Goal: Information Seeking & Learning: Check status

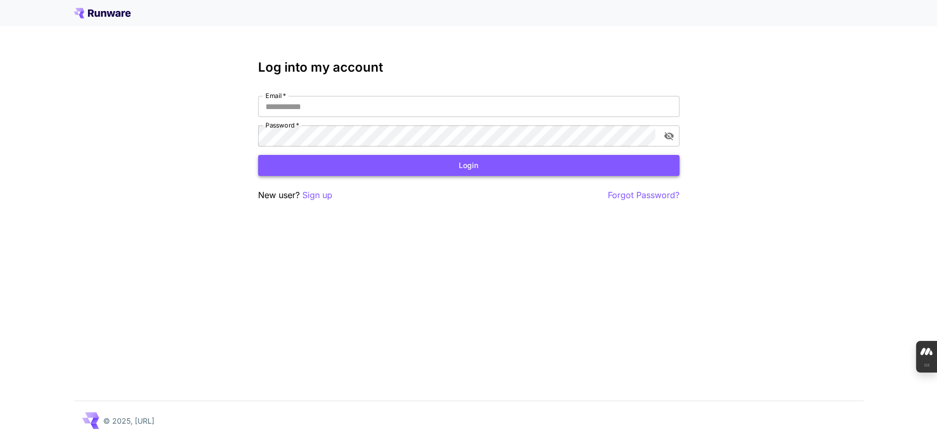
type input "**********"
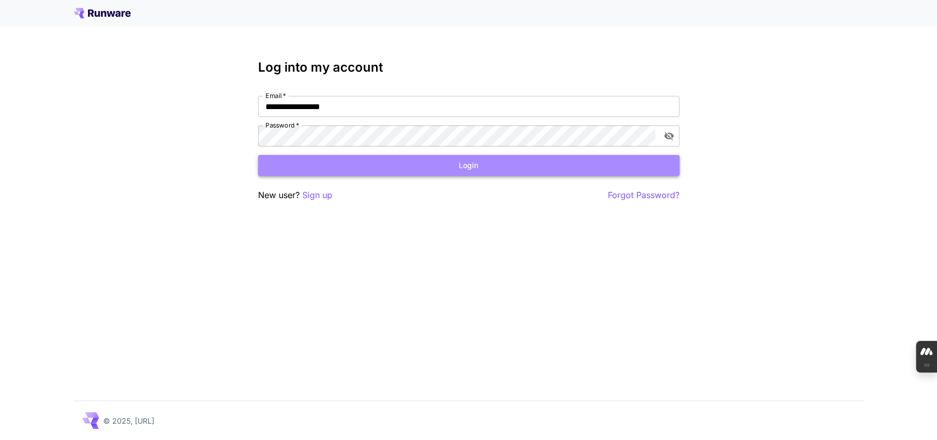
click at [382, 160] on button "Login" at bounding box center [469, 166] width 422 height 22
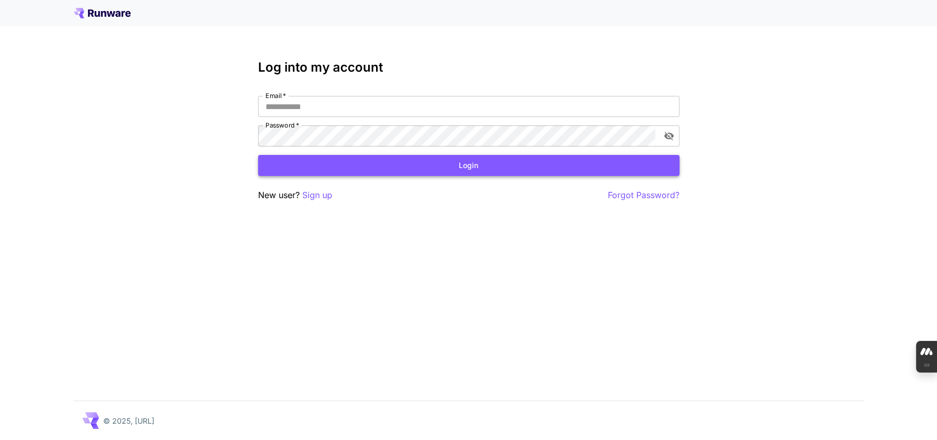
type input "**********"
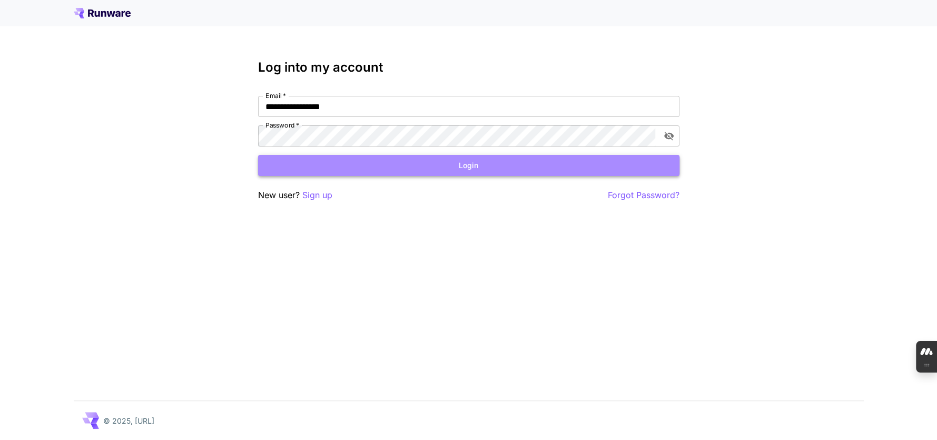
click at [339, 169] on button "Login" at bounding box center [469, 166] width 422 height 22
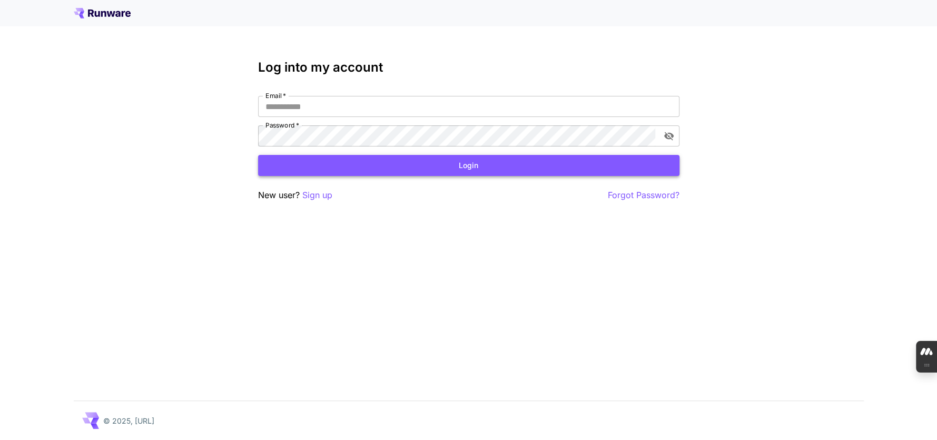
type input "**********"
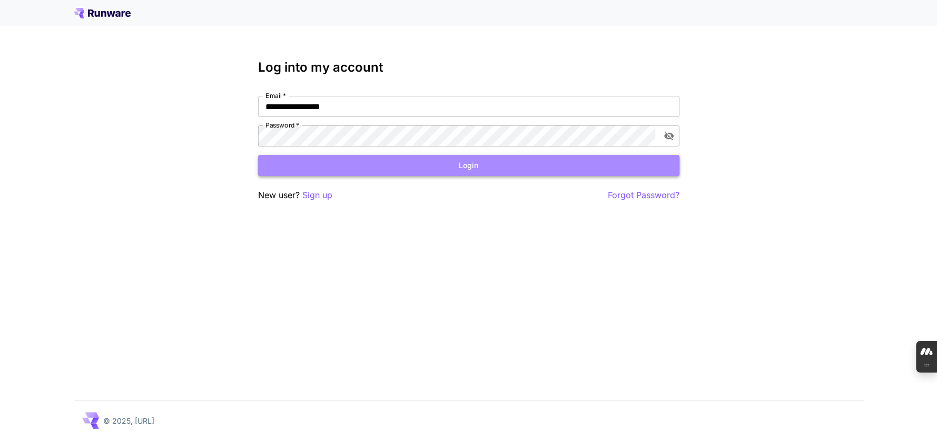
click at [349, 175] on button "Login" at bounding box center [469, 166] width 422 height 22
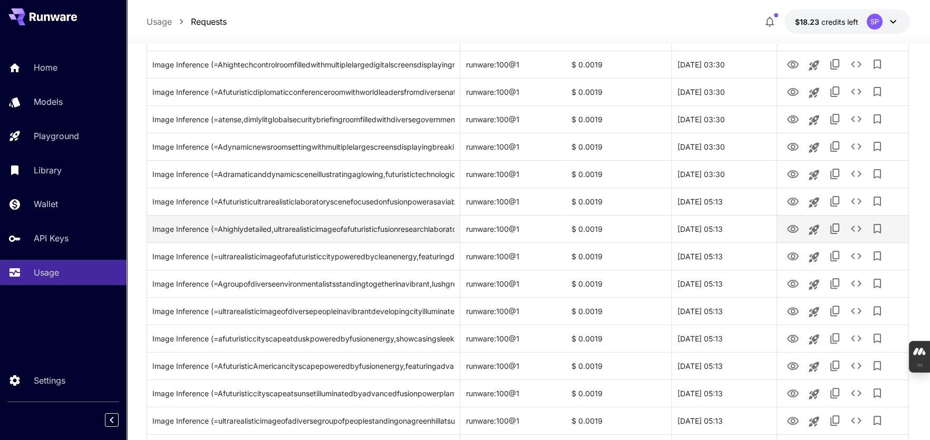
scroll to position [738, 0]
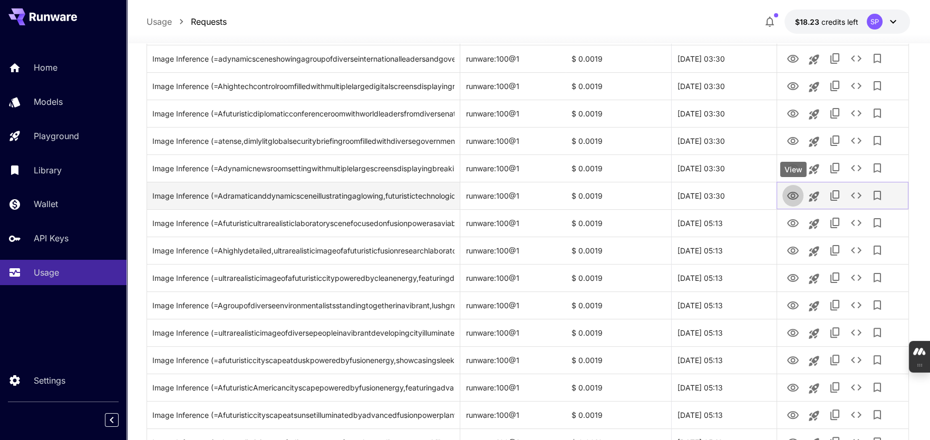
drag, startPoint x: 796, startPoint y: 191, endPoint x: 790, endPoint y: 194, distance: 6.4
click at [790, 194] on icon "View" at bounding box center [792, 196] width 13 height 13
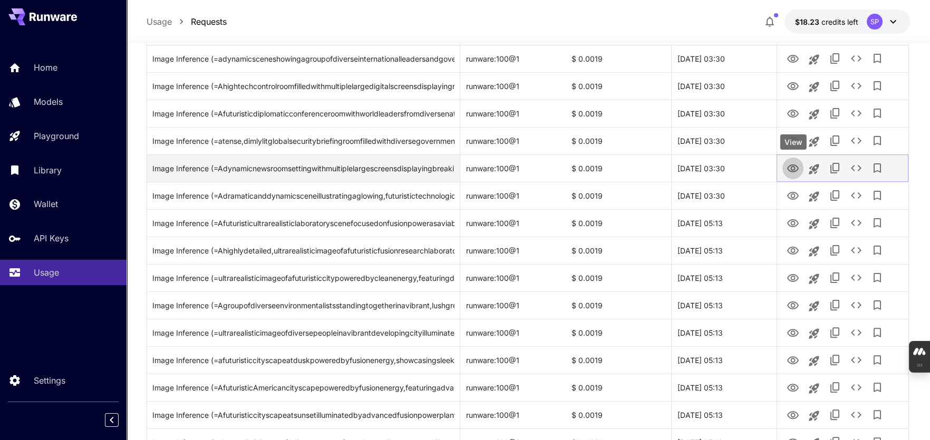
click at [791, 168] on icon "View" at bounding box center [793, 168] width 12 height 8
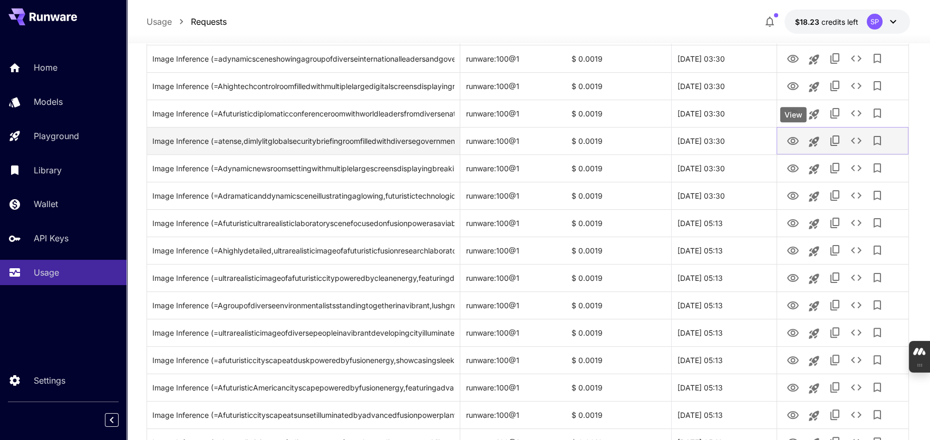
click at [791, 137] on icon "View" at bounding box center [793, 141] width 12 height 8
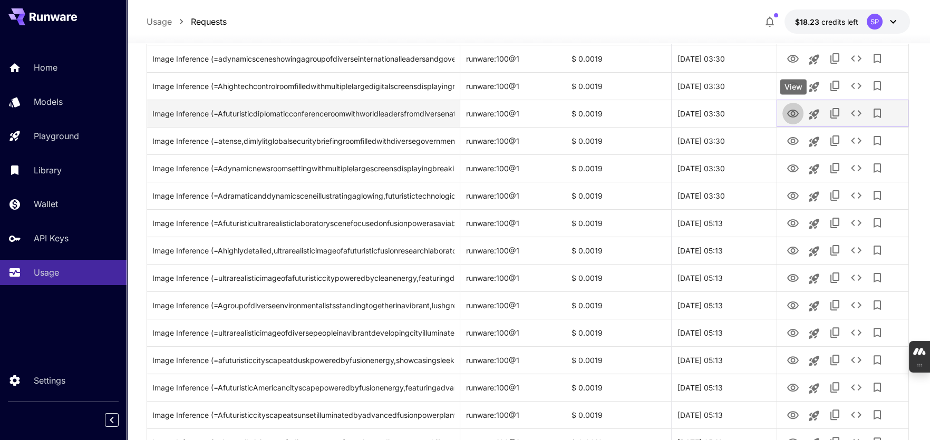
click at [792, 113] on icon "View" at bounding box center [792, 113] width 13 height 13
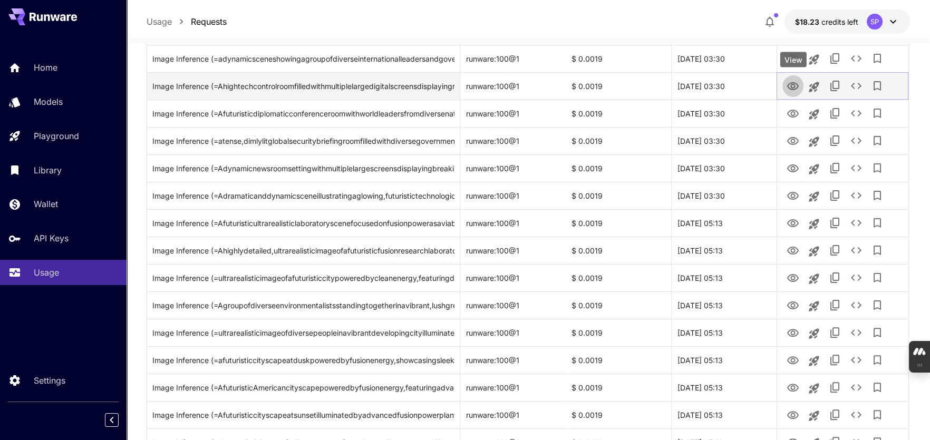
click at [796, 84] on icon "View" at bounding box center [792, 86] width 13 height 13
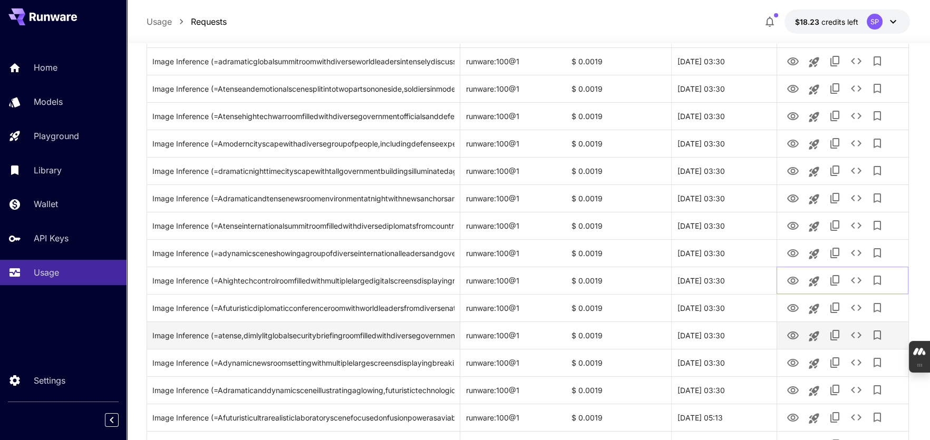
scroll to position [526, 0]
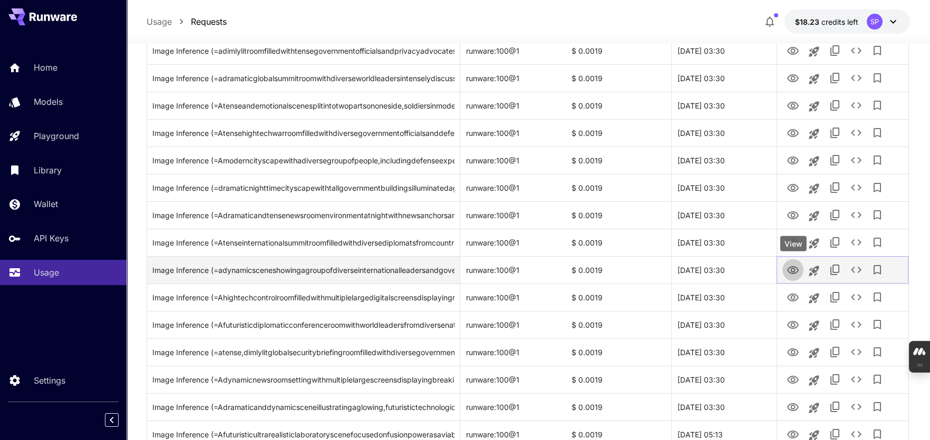
click at [788, 268] on icon "View" at bounding box center [793, 270] width 12 height 8
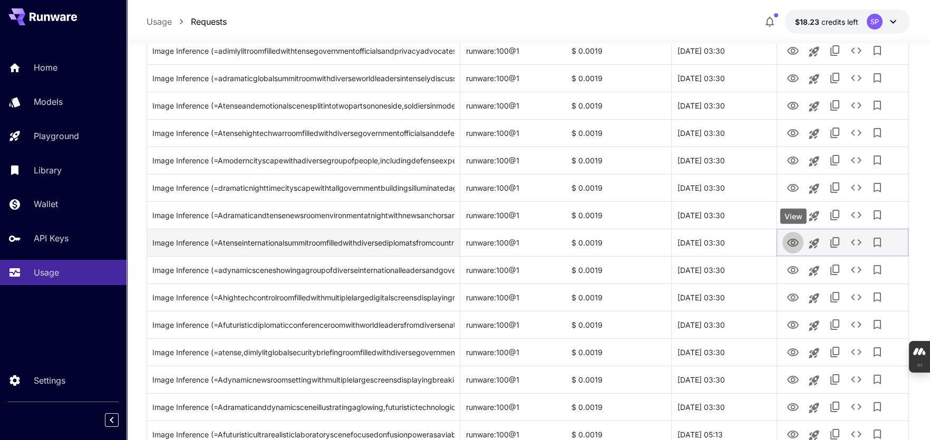
click at [794, 238] on icon "View" at bounding box center [792, 243] width 13 height 13
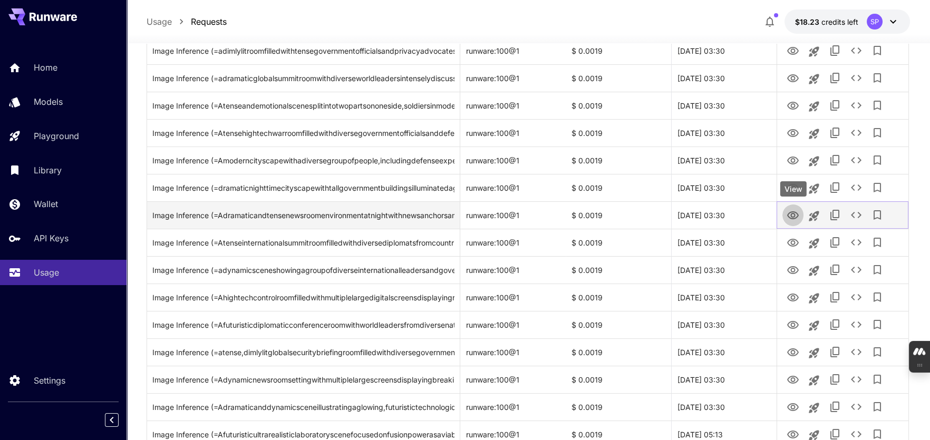
click at [794, 212] on icon "View" at bounding box center [792, 215] width 13 height 13
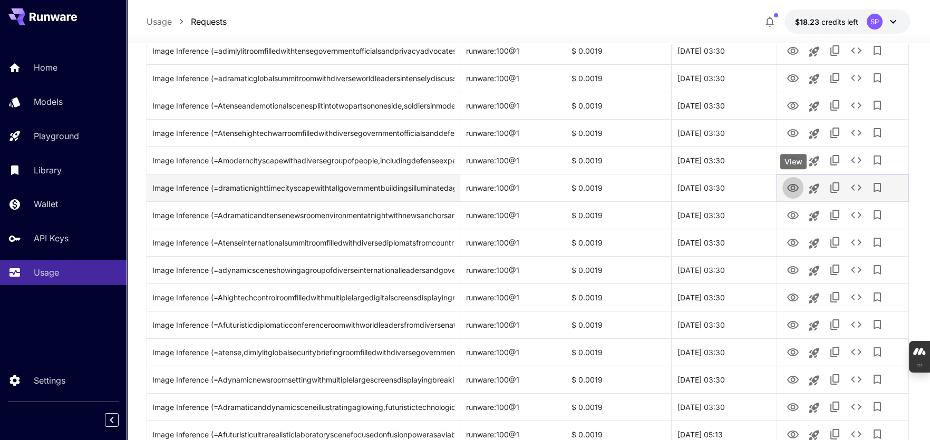
click at [794, 182] on icon "View" at bounding box center [792, 188] width 13 height 13
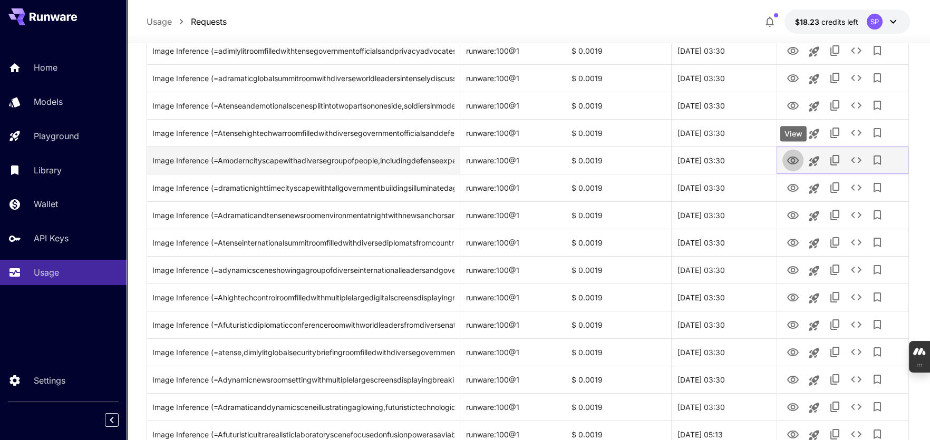
click at [787, 157] on icon "View" at bounding box center [792, 160] width 13 height 13
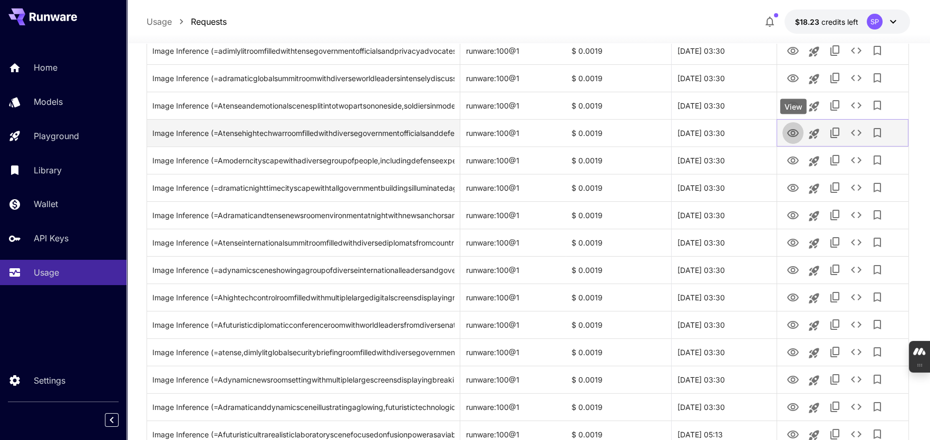
click at [789, 132] on icon "View" at bounding box center [792, 133] width 13 height 13
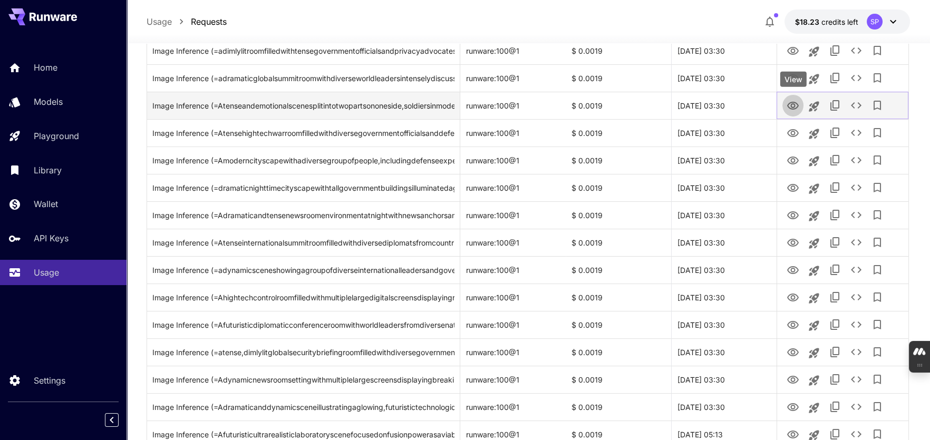
click at [793, 105] on icon "View" at bounding box center [792, 106] width 13 height 13
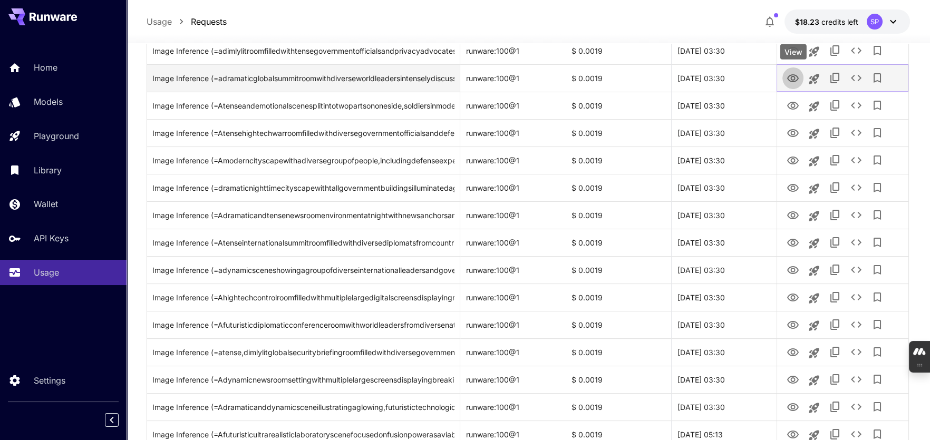
click at [791, 76] on icon "View" at bounding box center [793, 78] width 12 height 8
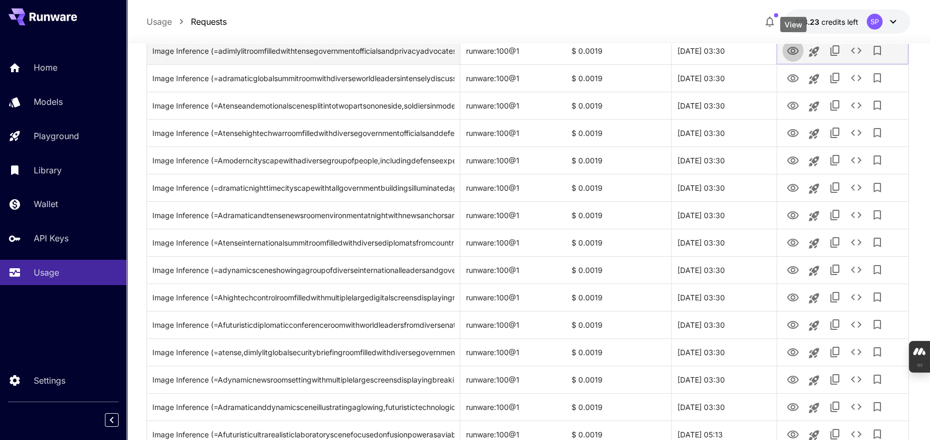
click at [791, 48] on icon "View" at bounding box center [792, 51] width 13 height 13
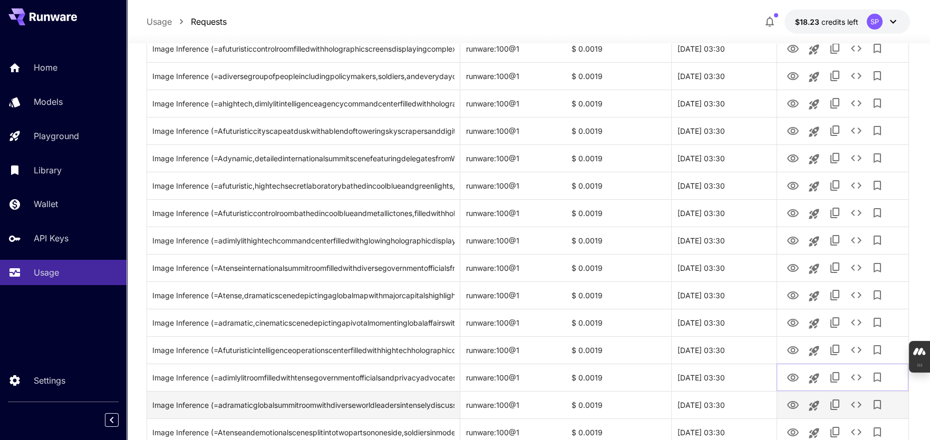
scroll to position [210, 0]
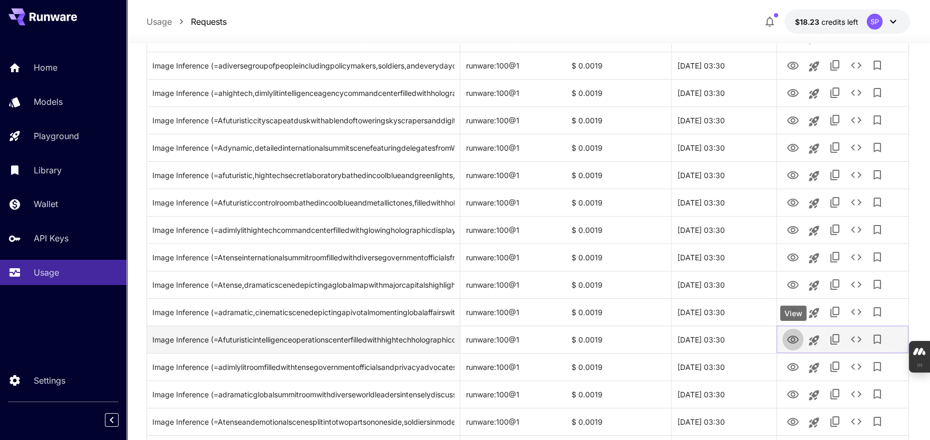
click at [793, 339] on icon "View" at bounding box center [792, 340] width 13 height 13
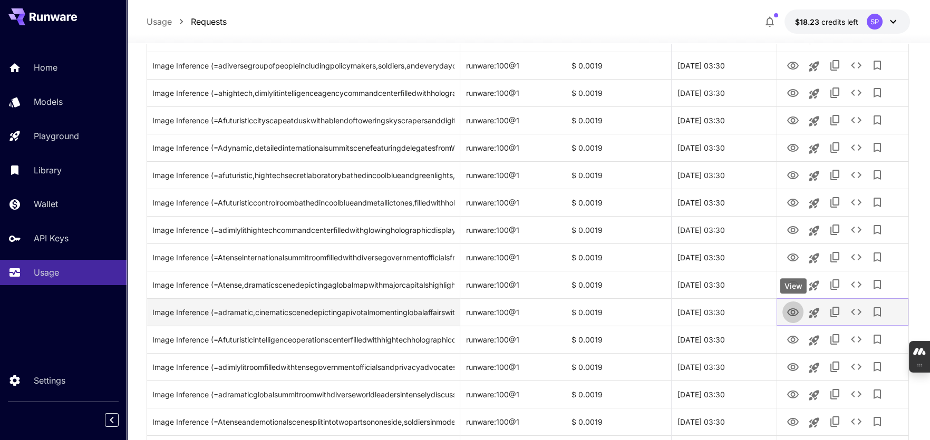
click at [790, 310] on icon "View" at bounding box center [792, 312] width 13 height 13
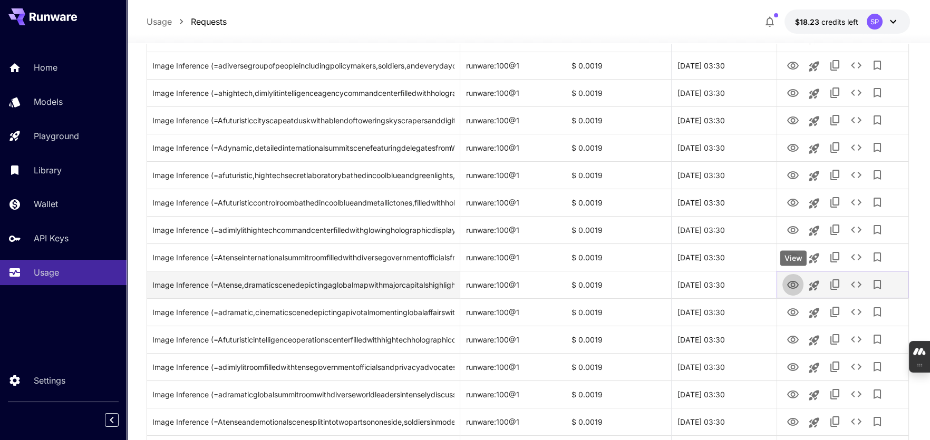
click at [792, 279] on icon "View" at bounding box center [792, 285] width 13 height 13
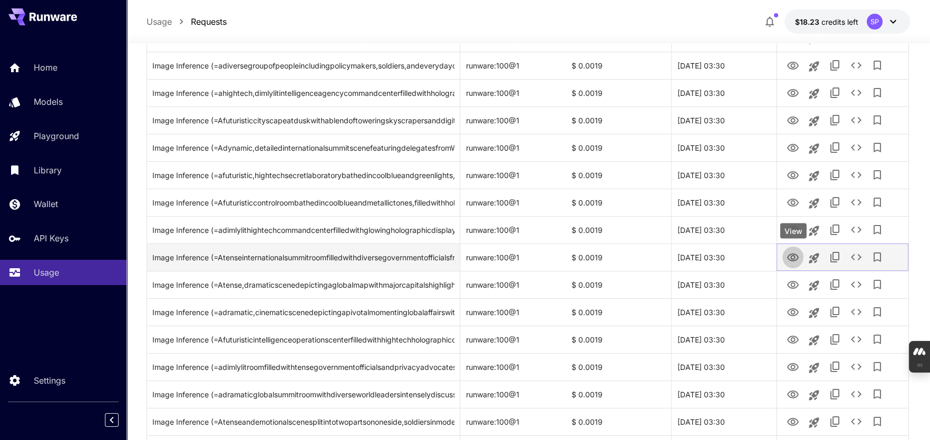
click at [792, 258] on icon "View" at bounding box center [793, 257] width 12 height 8
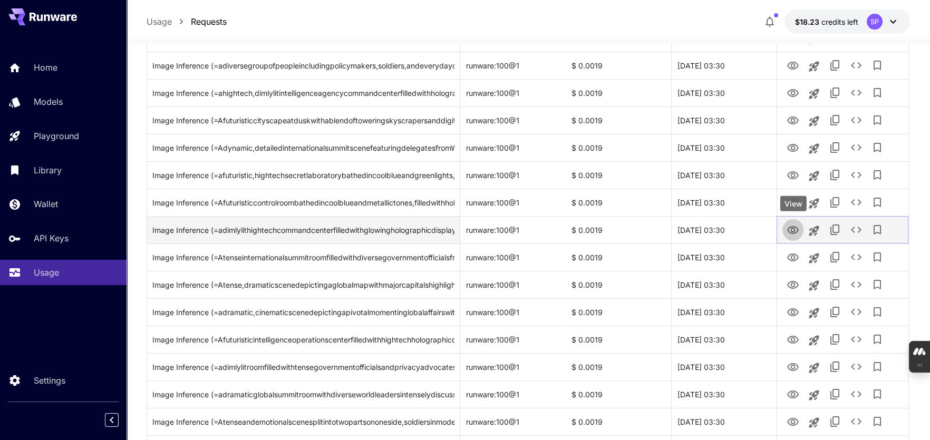
click at [790, 224] on icon "View" at bounding box center [792, 230] width 13 height 13
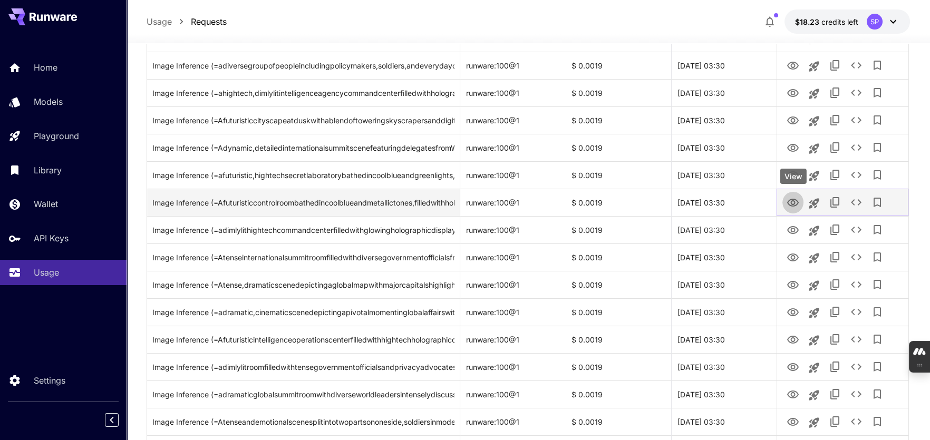
click at [790, 200] on icon "View" at bounding box center [793, 203] width 12 height 8
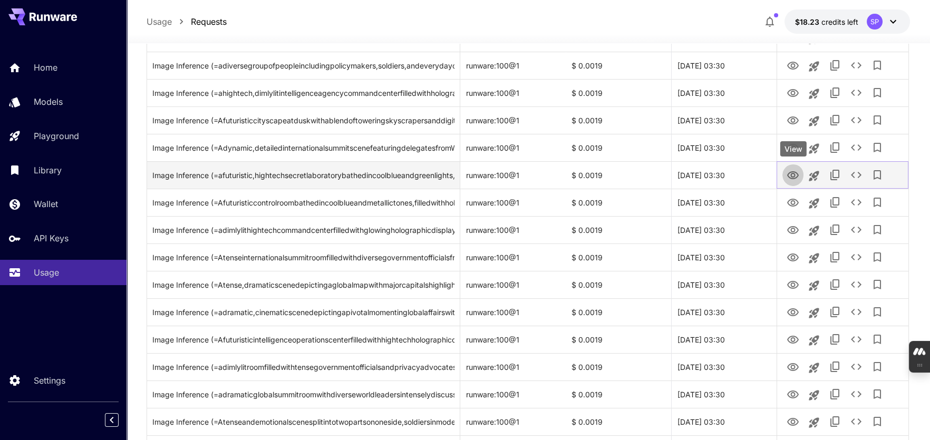
click at [787, 171] on icon "View" at bounding box center [792, 175] width 13 height 13
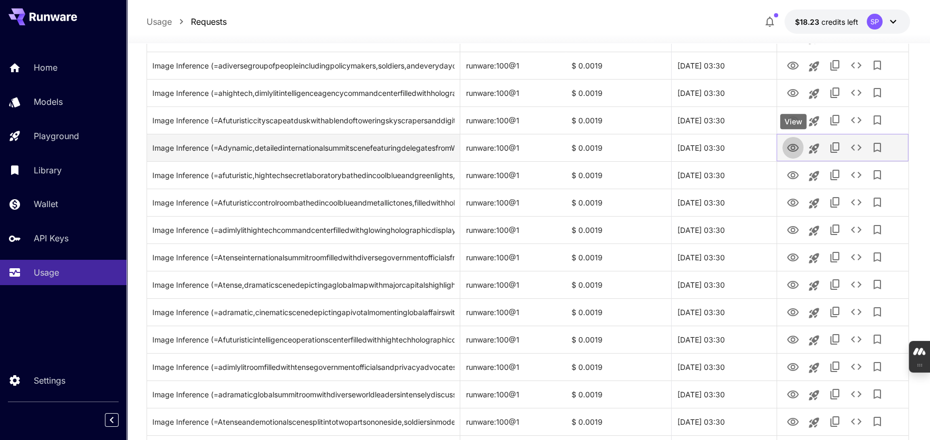
click at [791, 142] on icon "View" at bounding box center [792, 148] width 13 height 13
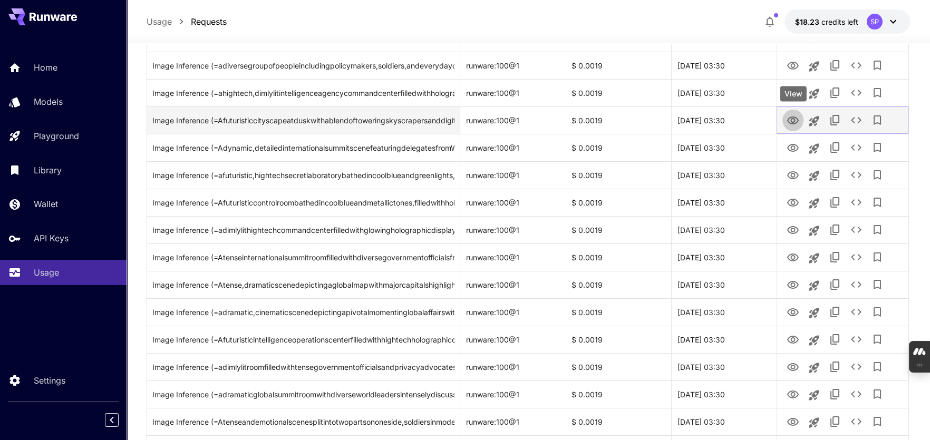
click at [790, 121] on icon "View" at bounding box center [793, 120] width 12 height 8
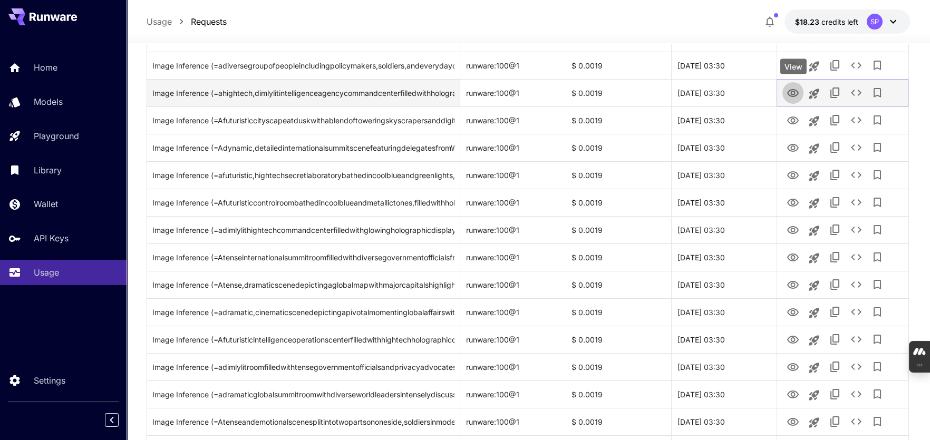
click at [791, 89] on icon "View" at bounding box center [793, 93] width 12 height 8
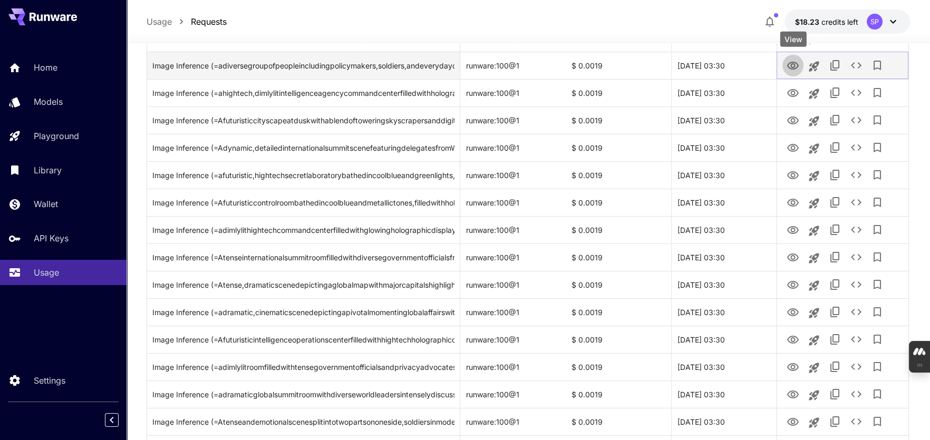
click at [794, 64] on icon "View" at bounding box center [793, 66] width 12 height 8
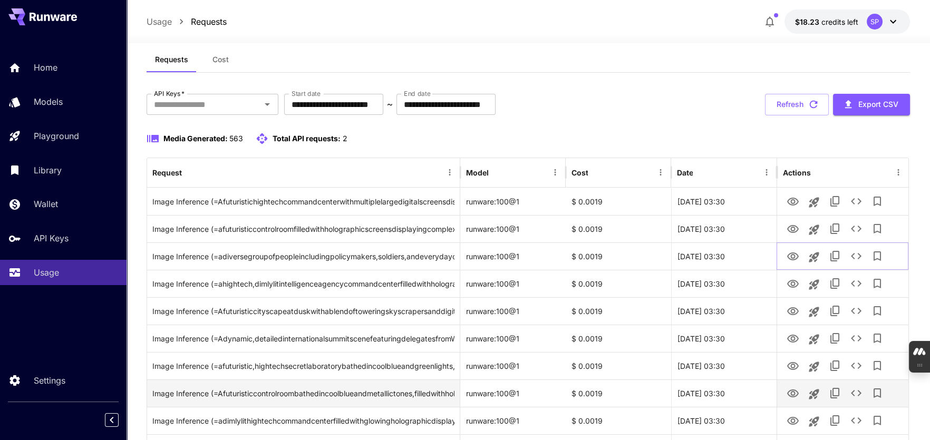
scroll to position [0, 0]
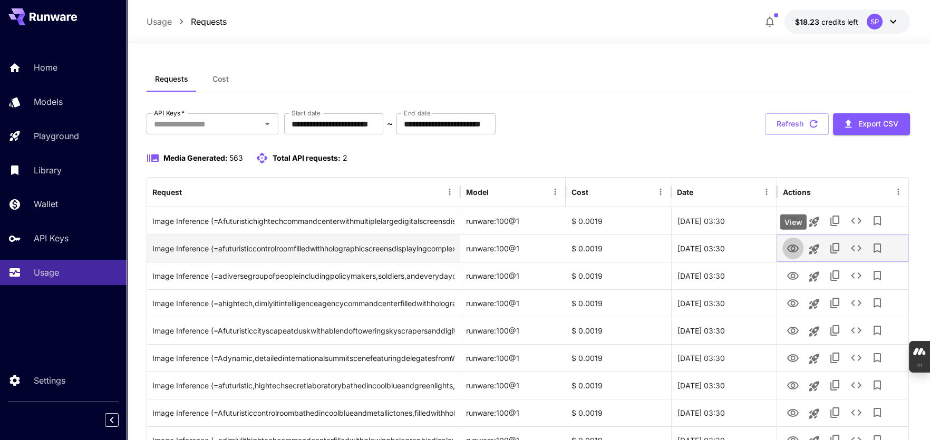
click at [792, 248] on icon "View" at bounding box center [792, 248] width 13 height 13
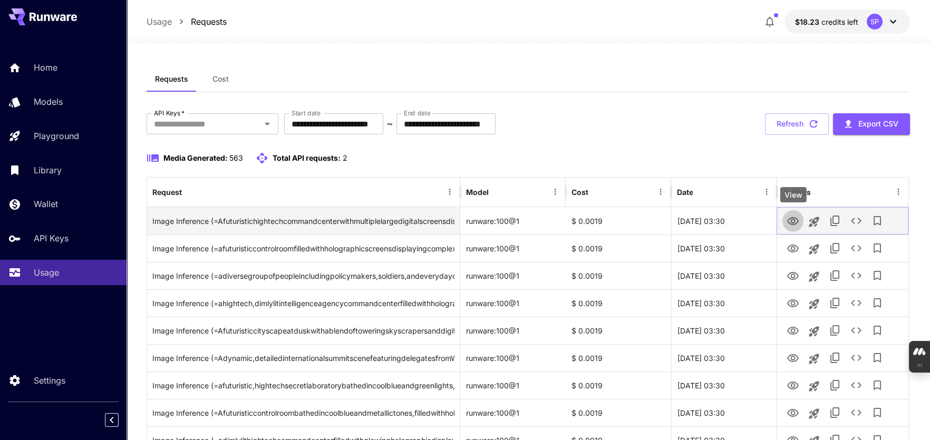
click at [795, 218] on icon "View" at bounding box center [793, 221] width 12 height 8
